Goal: Transaction & Acquisition: Book appointment/travel/reservation

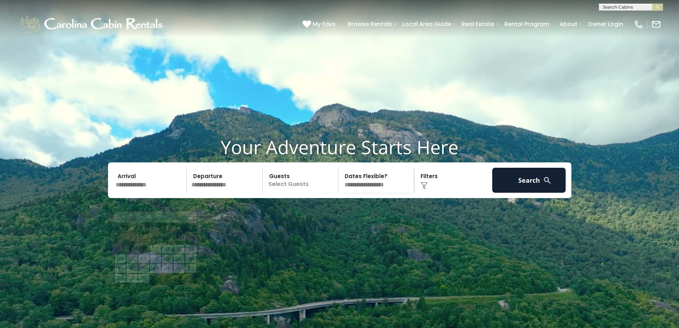
click at [132, 193] on input "text" at bounding box center [150, 180] width 74 height 25
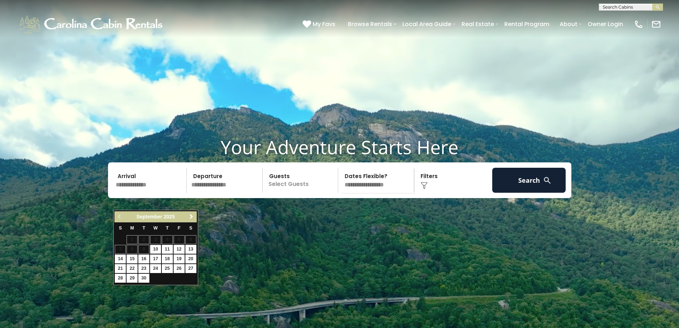
click at [192, 215] on span "Next" at bounding box center [192, 217] width 6 height 6
click at [191, 250] on link "11" at bounding box center [190, 249] width 11 height 9
type input "********"
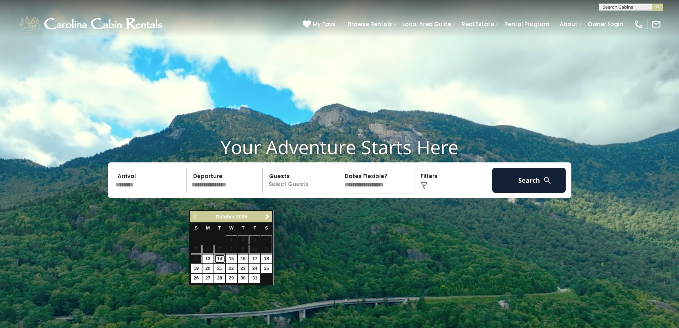
click at [220, 259] on link "14" at bounding box center [219, 258] width 11 height 9
type input "********"
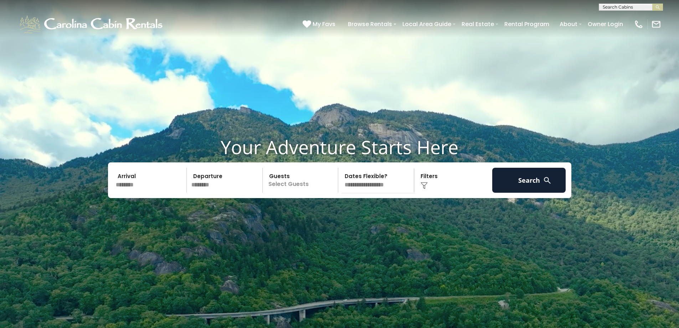
click at [424, 189] on img at bounding box center [424, 185] width 7 height 7
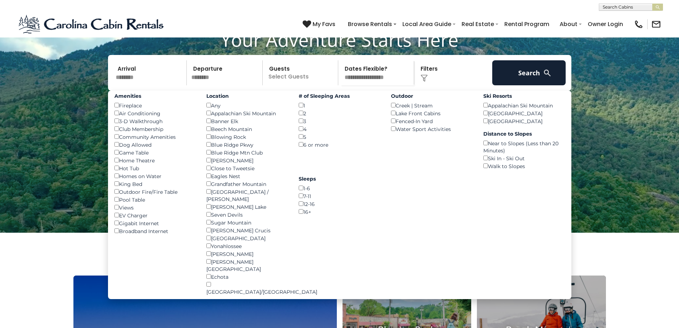
scroll to position [107, 0]
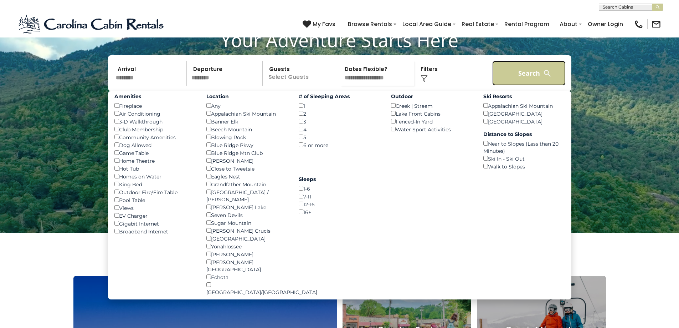
click at [529, 86] on button "Search" at bounding box center [530, 73] width 74 height 25
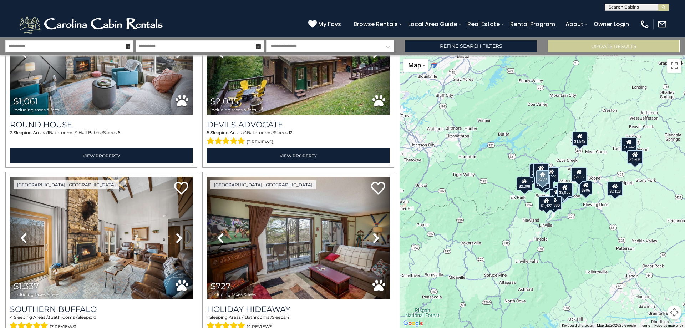
scroll to position [1213, 0]
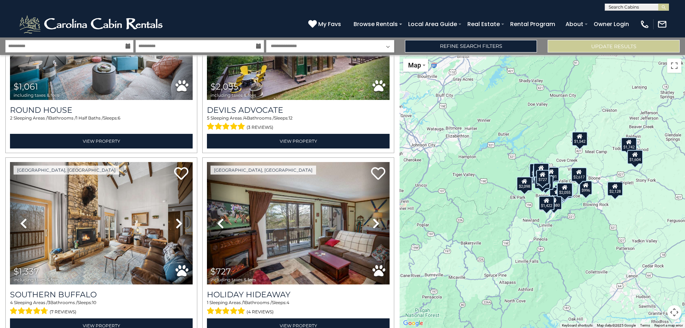
click at [595, 262] on div "$1,771 $1,991 $964 $1,957 $3,158 $2,211 $1,742 $1,509 $1,346 $3,367 $1,542 $2,2…" at bounding box center [541, 191] width 285 height 273
click at [597, 240] on div "$1,771 $1,991 $964 $1,957 $3,158 $2,211 $1,742 $1,509 $1,346 $3,367 $1,542 $2,2…" at bounding box center [541, 191] width 285 height 273
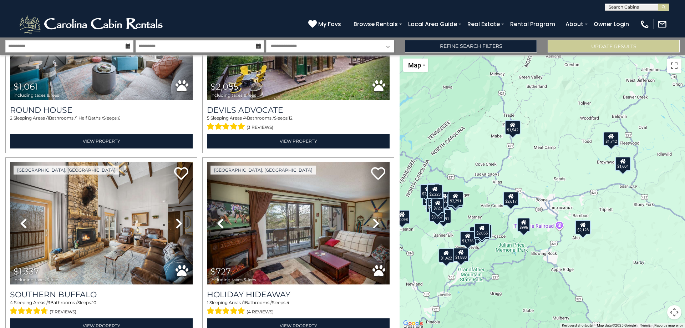
drag, startPoint x: 586, startPoint y: 194, endPoint x: 536, endPoint y: 280, distance: 99.0
click at [536, 280] on div "$1,771 $1,991 $964 $1,957 $3,158 $2,211 $1,742 $1,509 $1,346 $3,367 $1,542 $2,2…" at bounding box center [541, 191] width 285 height 273
click at [582, 228] on div "$2,128" at bounding box center [583, 227] width 16 height 14
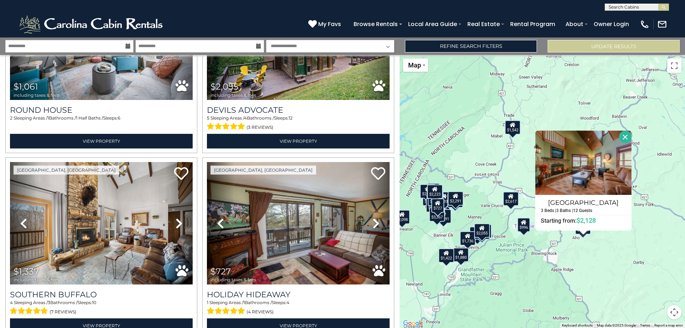
click at [594, 260] on div "$1,771 $1,991 $964 $1,957 $3,158 $2,211 $1,742 $1,509 $1,346 $3,367 $1,542 $2,2…" at bounding box center [541, 191] width 285 height 273
click at [513, 202] on div "$2,617" at bounding box center [511, 199] width 16 height 14
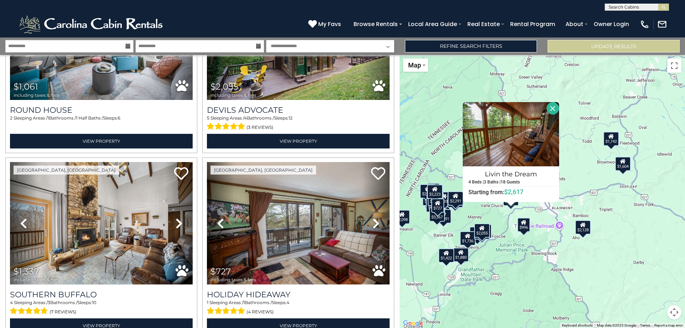
click at [522, 226] on div "$996" at bounding box center [523, 225] width 13 height 14
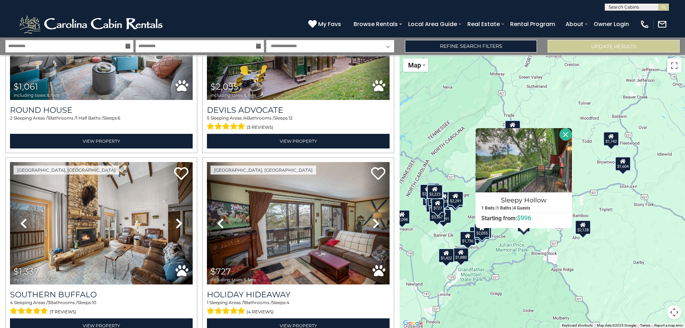
click at [520, 263] on div "$1,771 $1,991 $964 $1,957 $3,158 $2,211 $1,742 $1,509 $1,346 $3,367 $1,542 $2,2…" at bounding box center [541, 191] width 285 height 273
click at [565, 134] on button "Close" at bounding box center [565, 134] width 12 height 12
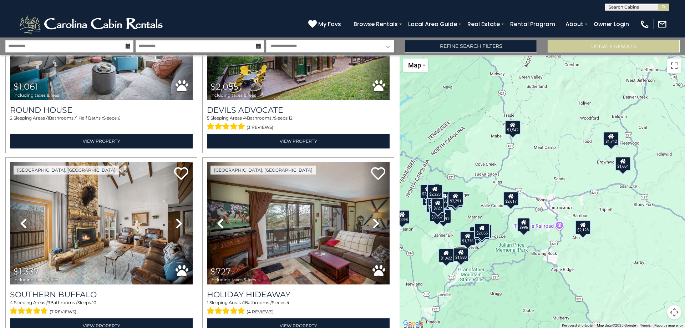
click at [512, 203] on div "$2,617" at bounding box center [511, 199] width 16 height 14
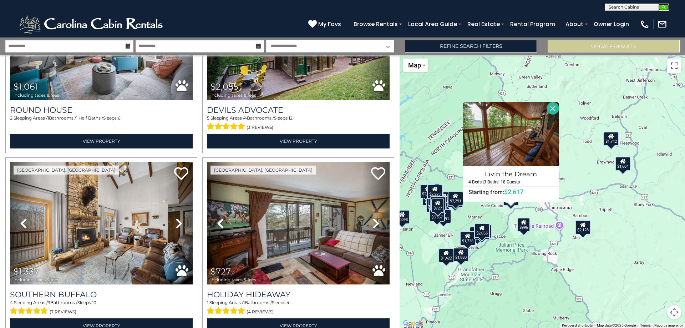
click at [664, 7] on img "submit" at bounding box center [663, 7] width 5 height 5
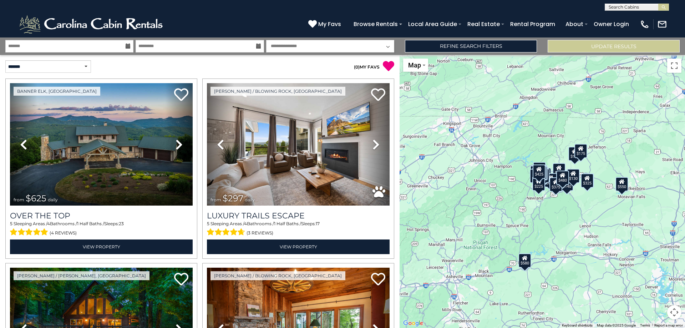
scroll to position [0, 0]
click at [642, 8] on input "text" at bounding box center [636, 8] width 62 height 7
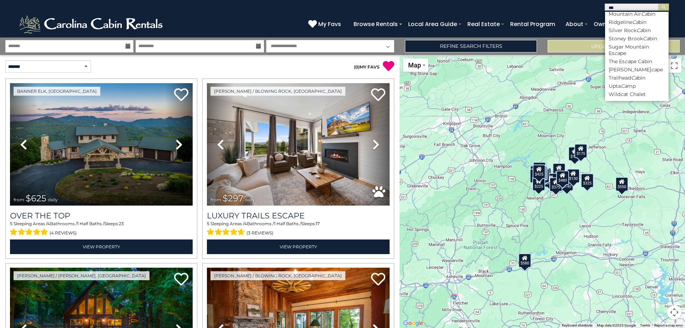
scroll to position [0, 0]
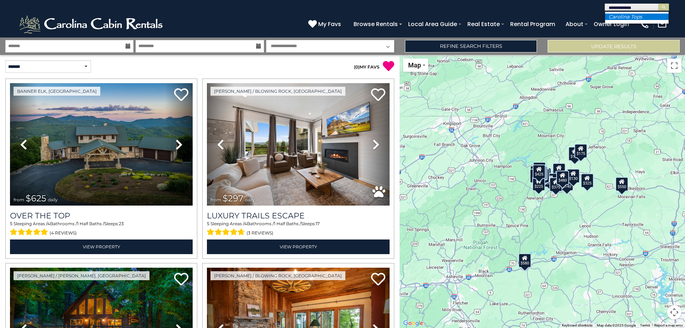
type input "**********"
click at [637, 15] on em "Carolina Tops" at bounding box center [625, 17] width 34 height 6
click at [665, 6] on img "submit" at bounding box center [663, 7] width 5 height 5
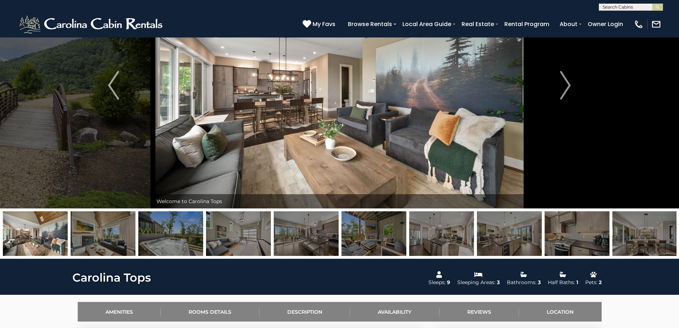
scroll to position [71, 0]
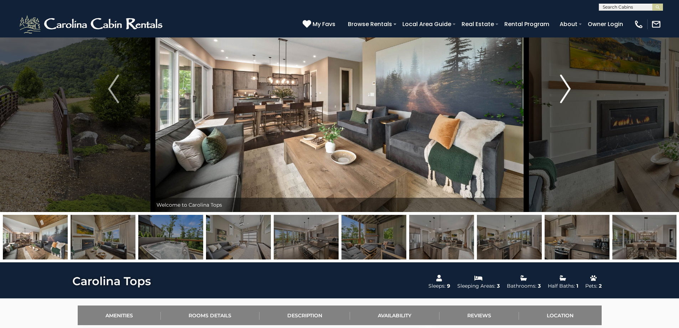
click at [566, 88] on img "Next" at bounding box center [565, 89] width 11 height 29
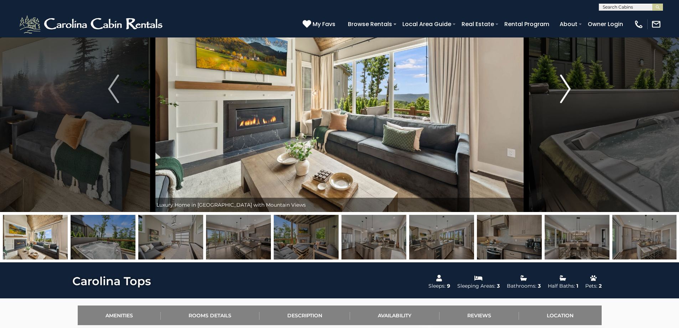
click at [566, 88] on img "Next" at bounding box center [565, 89] width 11 height 29
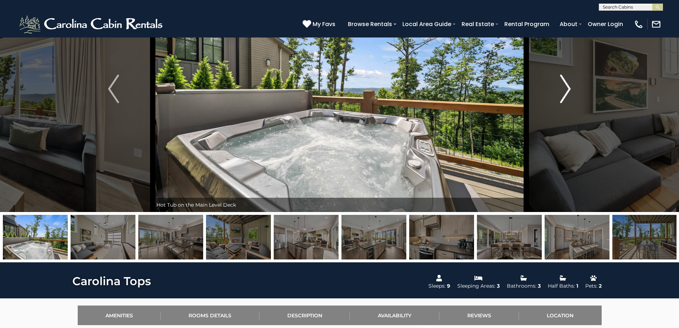
click at [566, 88] on img "Next" at bounding box center [565, 89] width 11 height 29
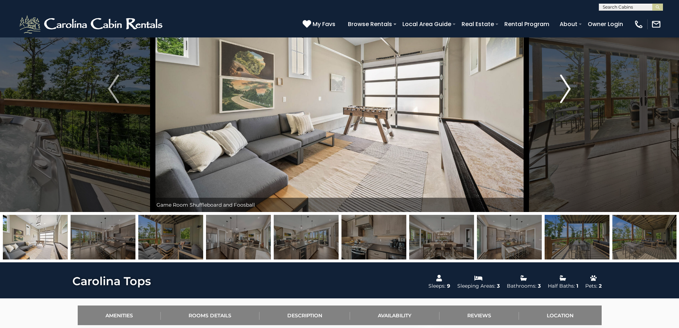
click at [566, 88] on img "Next" at bounding box center [565, 89] width 11 height 29
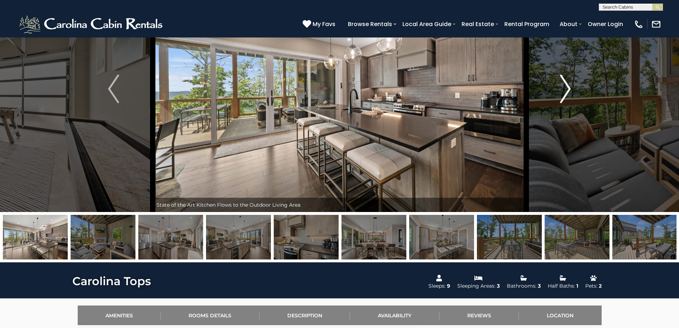
click at [566, 88] on img "Next" at bounding box center [565, 89] width 11 height 29
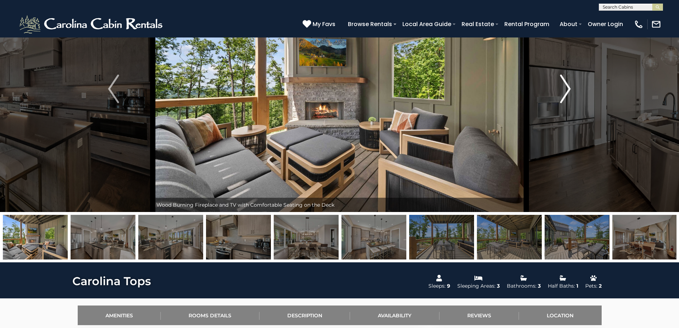
click at [566, 88] on img "Next" at bounding box center [565, 89] width 11 height 29
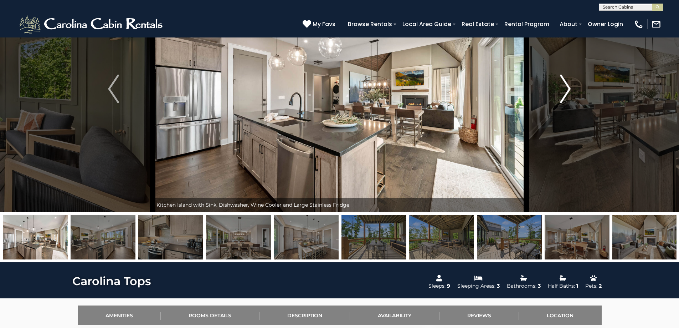
click at [566, 88] on img "Next" at bounding box center [565, 89] width 11 height 29
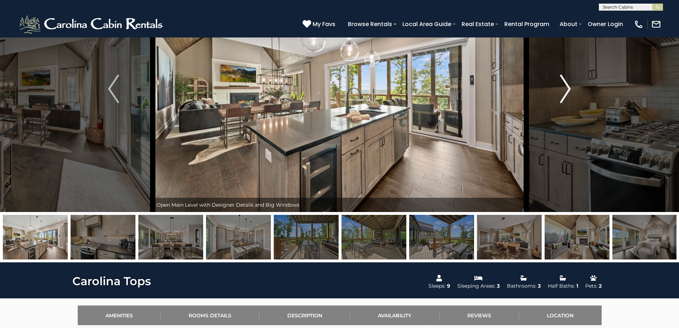
click at [566, 88] on img "Next" at bounding box center [565, 89] width 11 height 29
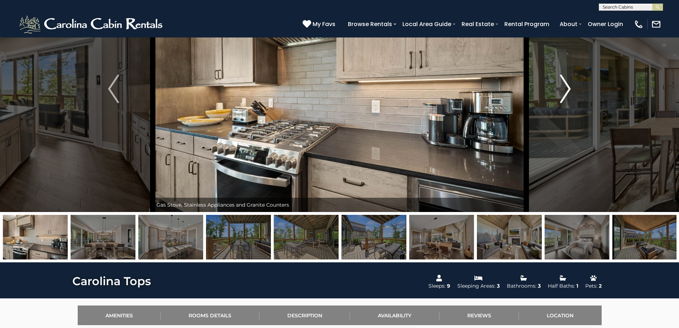
click at [566, 88] on img "Next" at bounding box center [565, 89] width 11 height 29
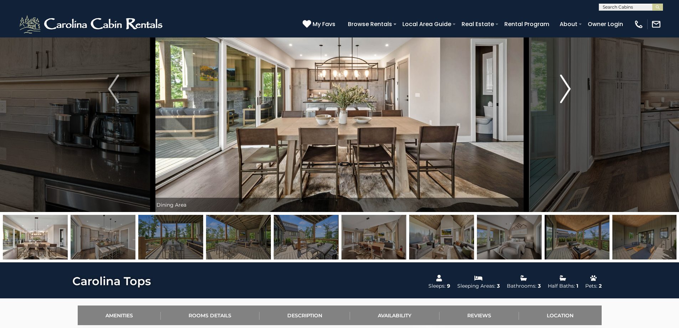
click at [566, 88] on img "Next" at bounding box center [565, 89] width 11 height 29
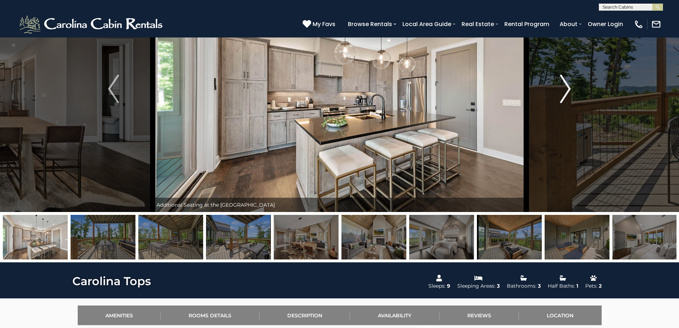
click at [566, 88] on img "Next" at bounding box center [565, 89] width 11 height 29
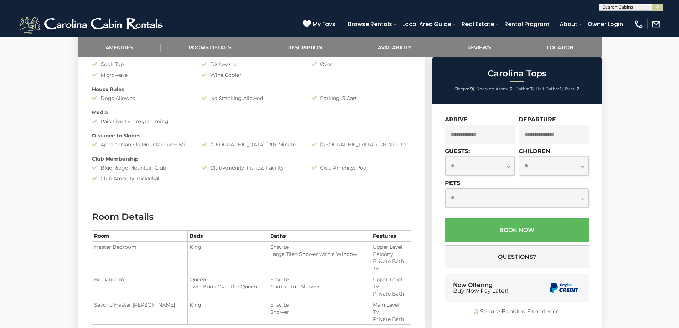
scroll to position [499, 0]
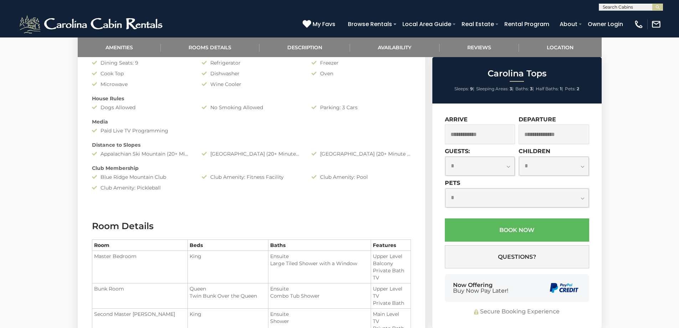
click at [487, 135] on input "text" at bounding box center [480, 134] width 71 height 20
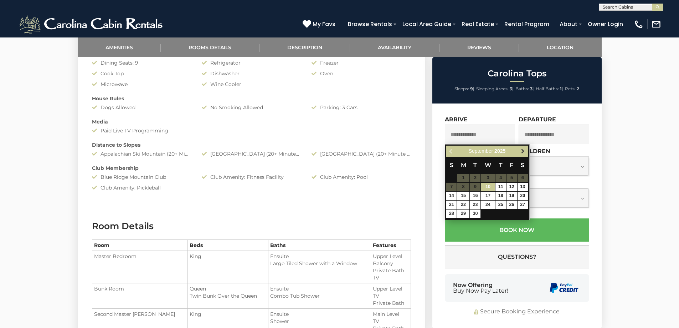
click at [524, 151] on span "Next" at bounding box center [523, 151] width 6 height 6
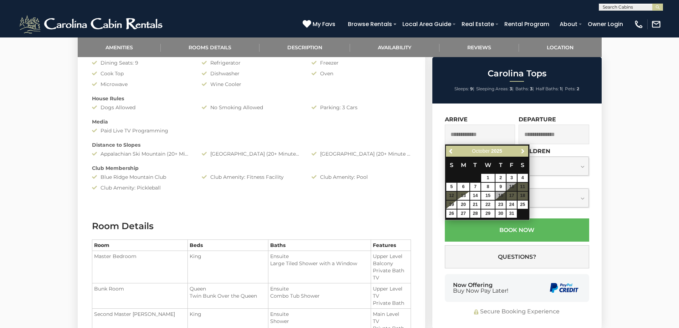
click at [524, 151] on span "Next" at bounding box center [523, 151] width 6 height 6
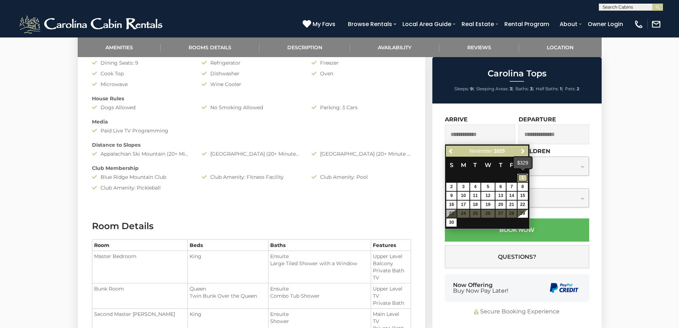
click at [522, 178] on link "1" at bounding box center [523, 178] width 10 height 8
type input "**********"
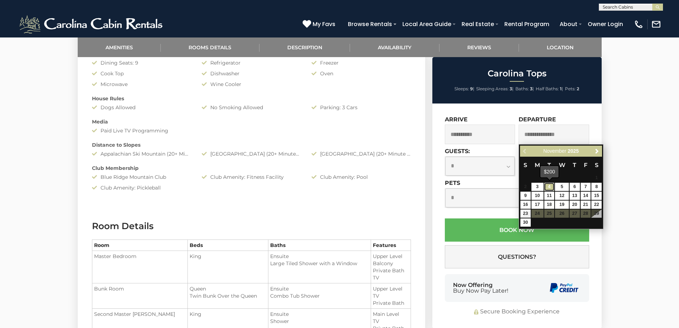
click at [548, 187] on link "4" at bounding box center [550, 187] width 10 height 8
type input "**********"
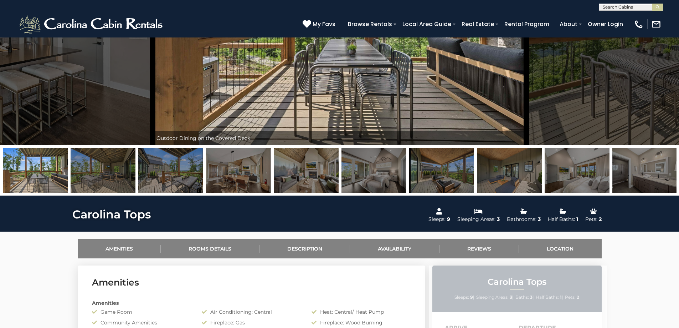
scroll to position [107, 0]
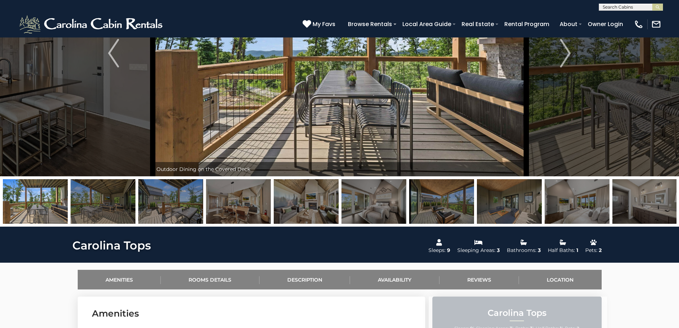
click at [429, 199] on img at bounding box center [441, 201] width 65 height 45
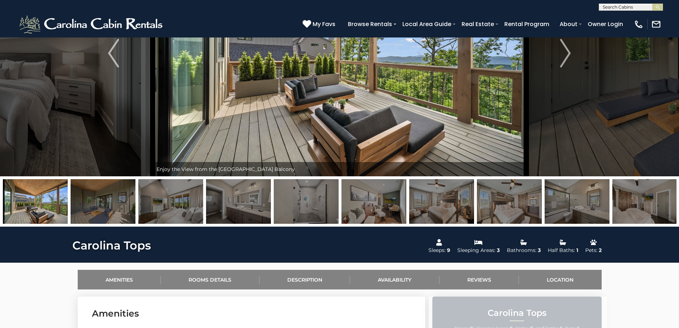
click at [505, 204] on img at bounding box center [509, 201] width 65 height 45
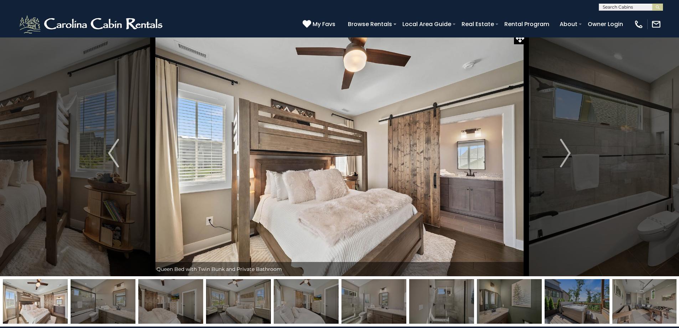
scroll to position [0, 0]
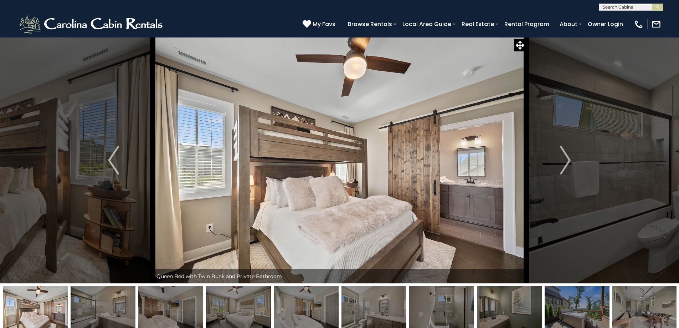
click at [577, 309] on img at bounding box center [577, 308] width 65 height 45
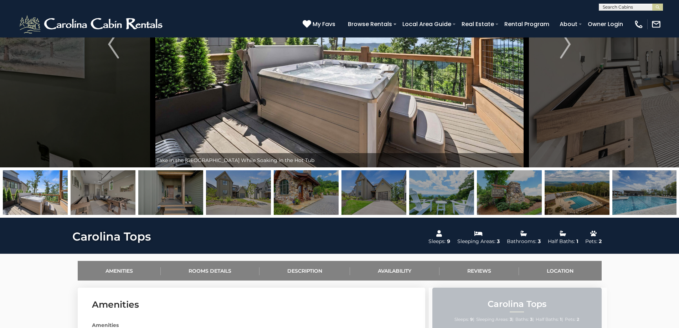
scroll to position [107, 0]
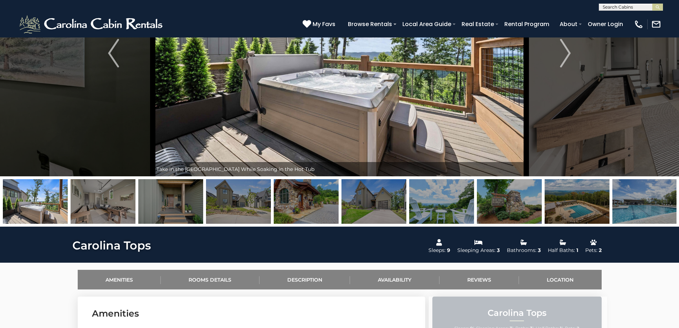
click at [582, 205] on img at bounding box center [577, 201] width 65 height 45
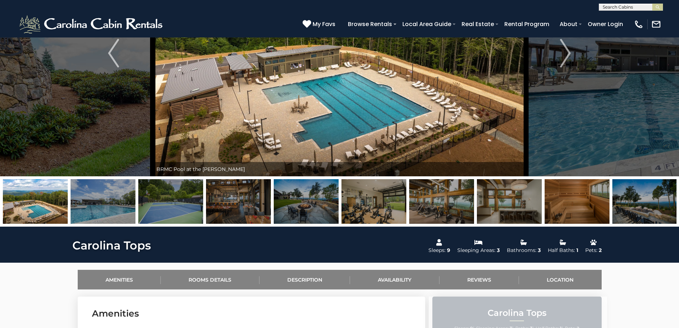
click at [168, 194] on img at bounding box center [170, 201] width 65 height 45
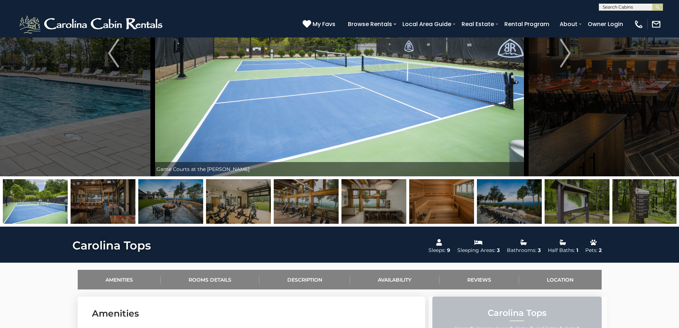
click at [239, 208] on img at bounding box center [238, 201] width 65 height 45
